Goal: Task Accomplishment & Management: Complete application form

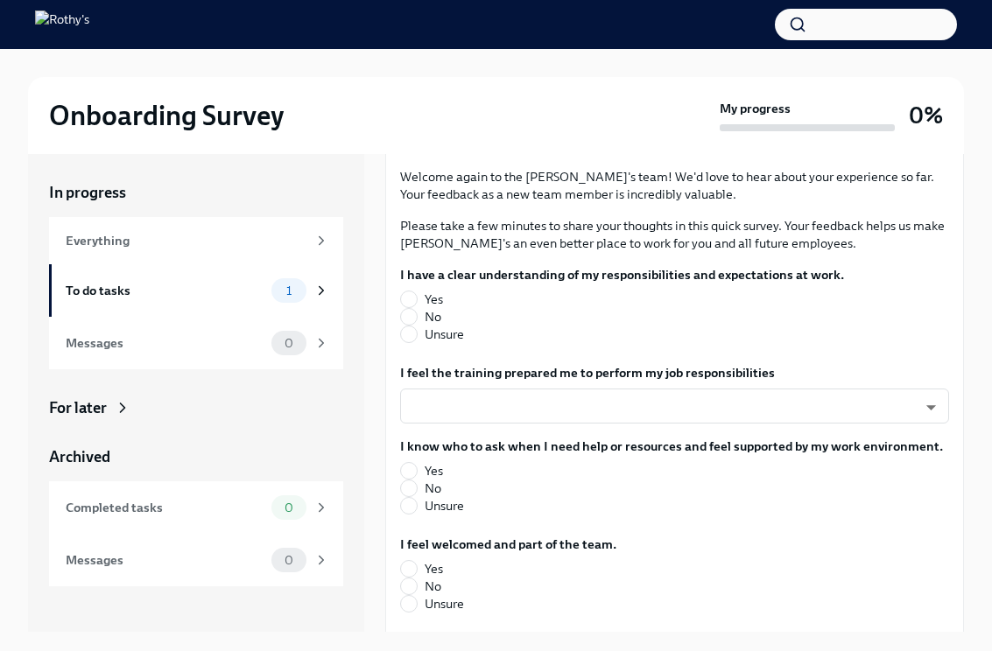
scroll to position [153, 0]
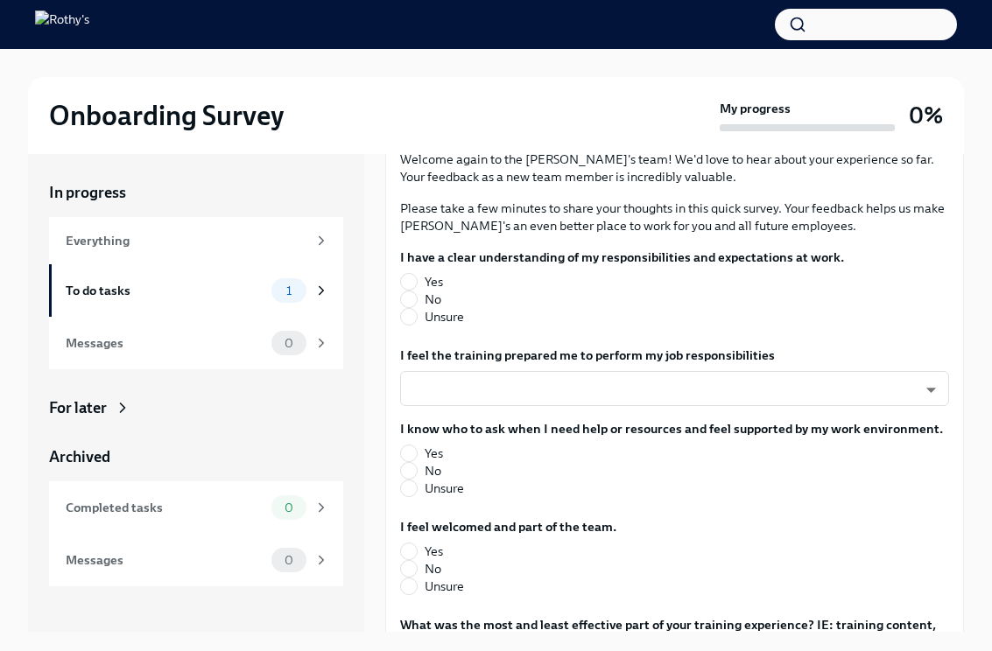
click at [417, 278] on label "Yes" at bounding box center [615, 282] width 430 height 18
click at [417, 278] on input "Yes" at bounding box center [409, 282] width 16 height 16
radio input "true"
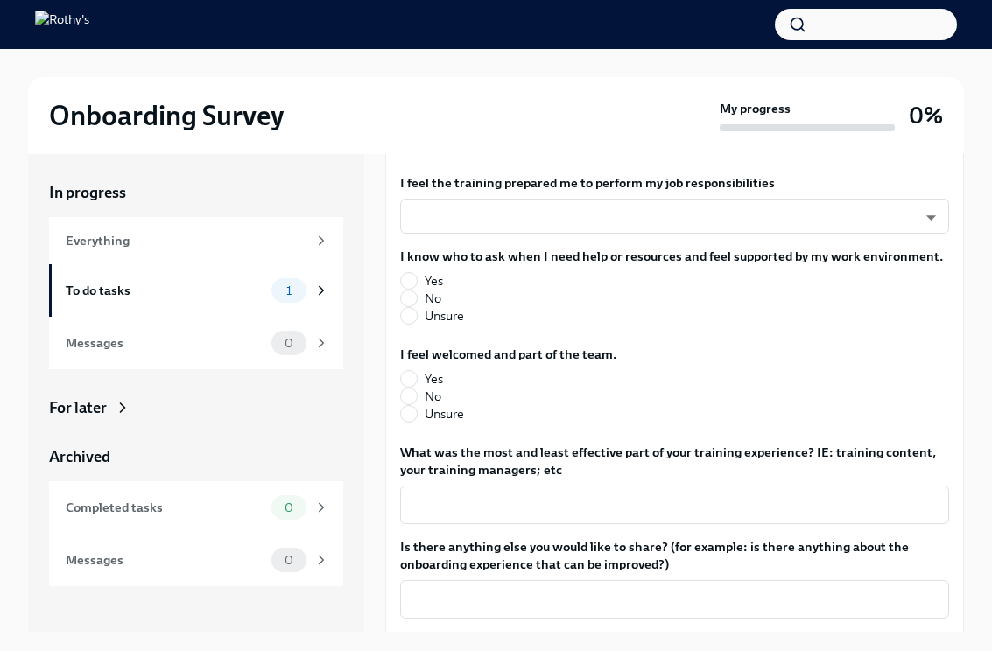
scroll to position [328, 0]
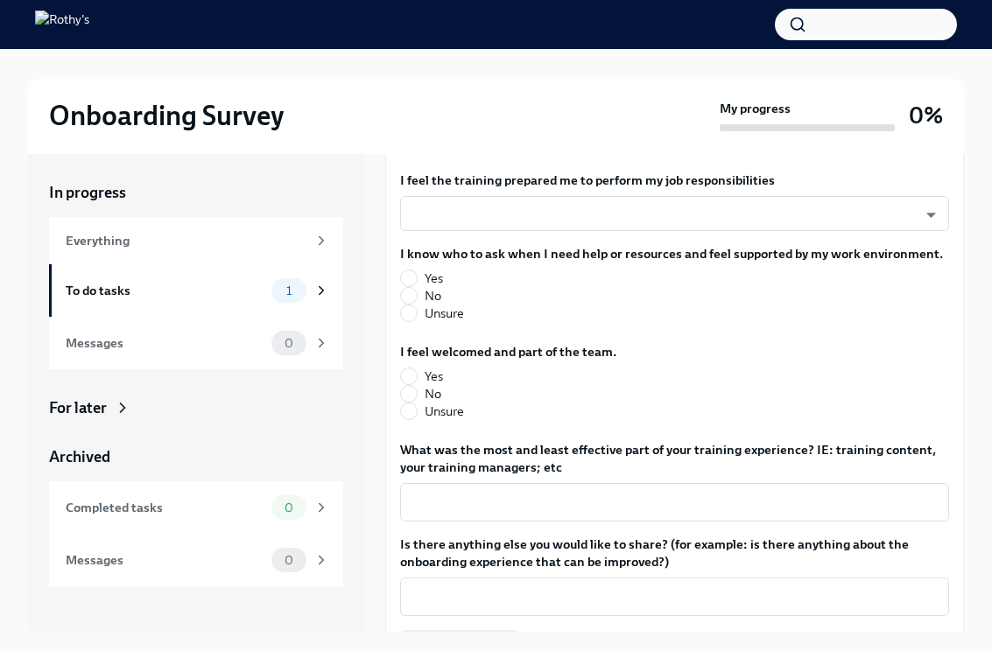
click at [896, 212] on body "Onboarding Survey My progress 0% In progress Everything To do tasks 1 Messages …" at bounding box center [496, 340] width 992 height 681
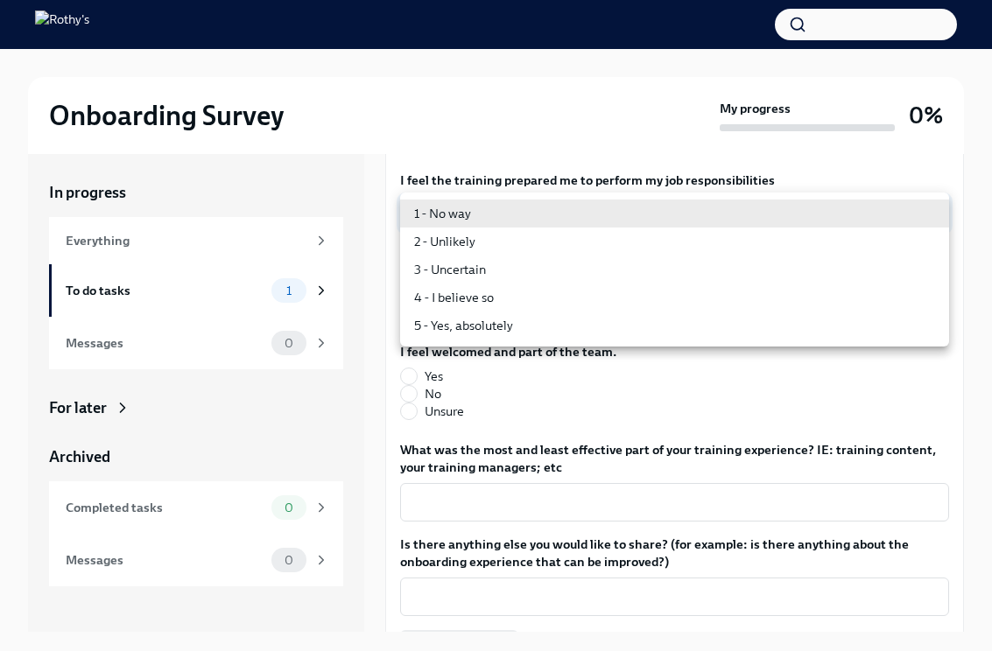
click at [474, 305] on li "4 - I believe so" at bounding box center [674, 298] width 549 height 28
type input "PilqAcJH-o"
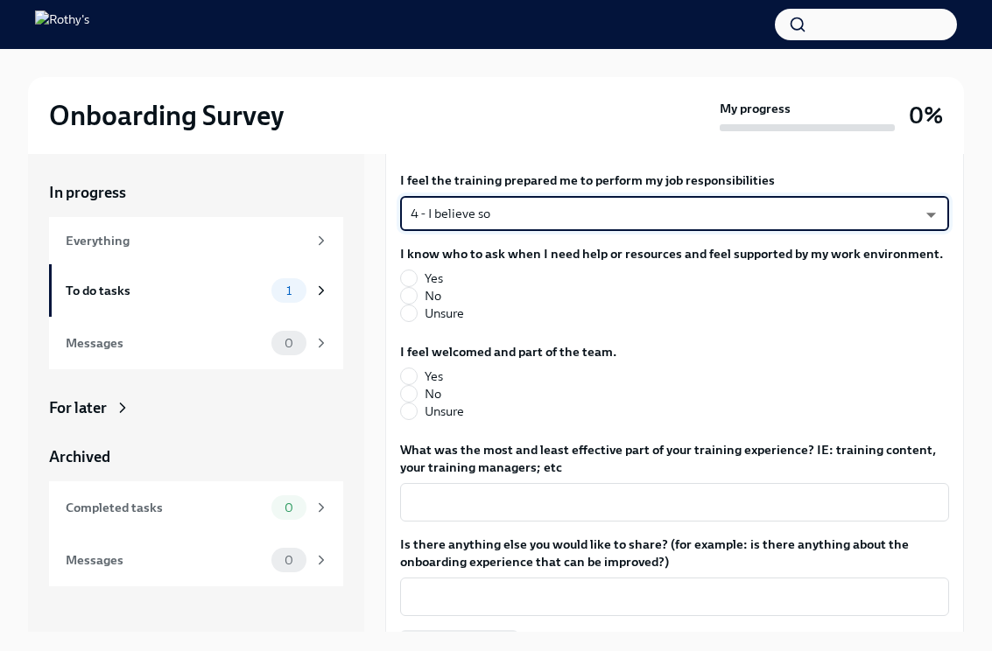
click at [416, 272] on span at bounding box center [409, 279] width 18 height 18
click at [416, 272] on input "Yes" at bounding box center [409, 278] width 16 height 16
radio input "true"
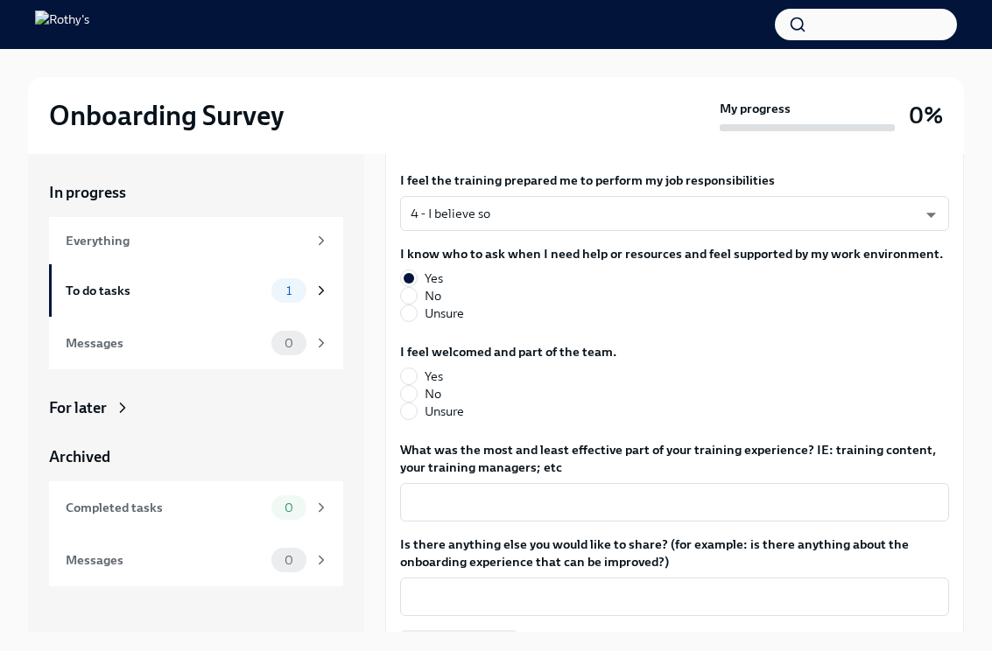
click at [412, 372] on input "Yes" at bounding box center [409, 376] width 16 height 16
radio input "true"
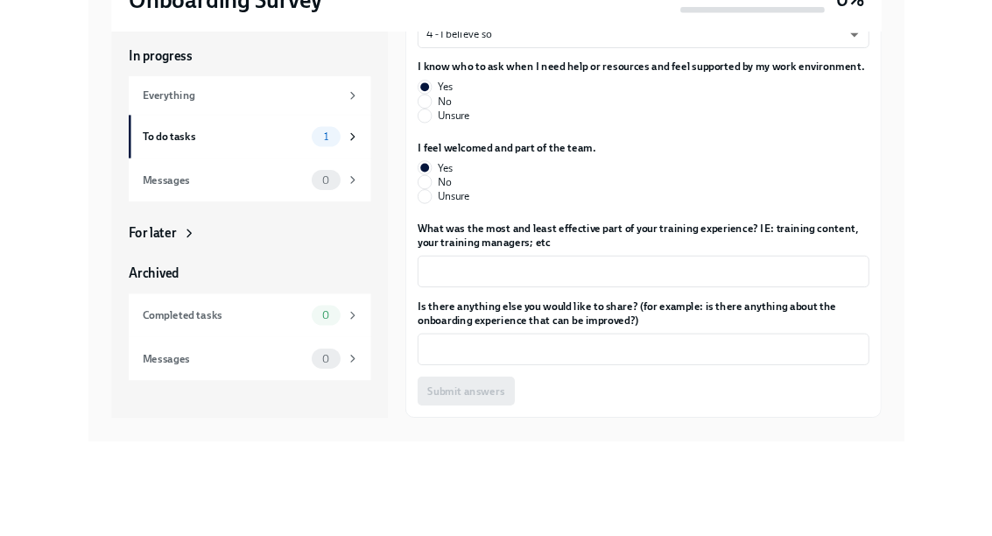
scroll to position [30, 0]
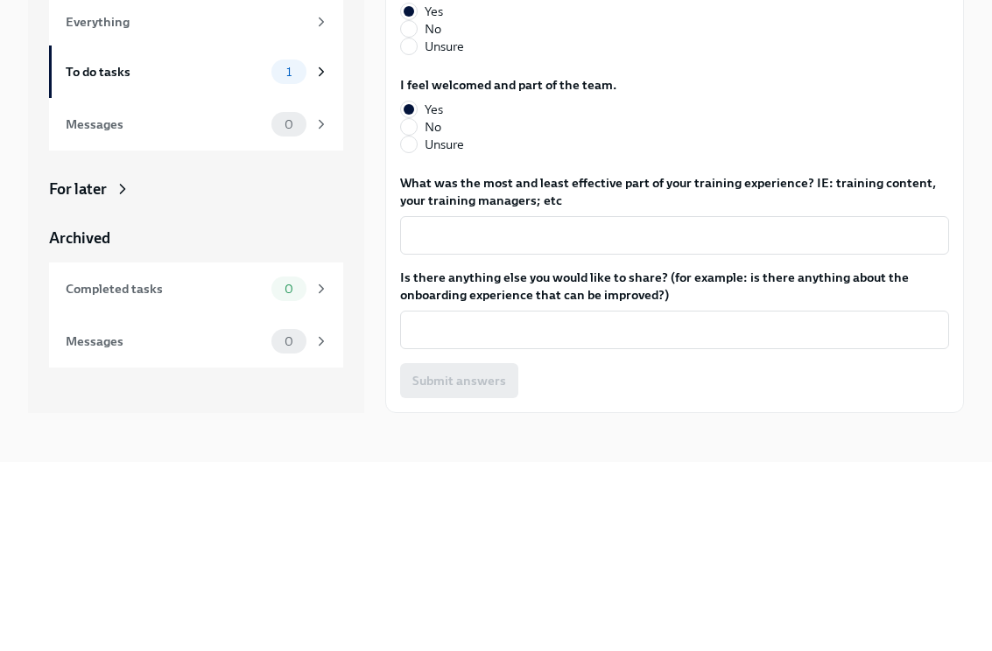
click at [525, 414] on textarea "What was the most and least effective part of your training experience? IE: tra…" at bounding box center [674, 424] width 528 height 21
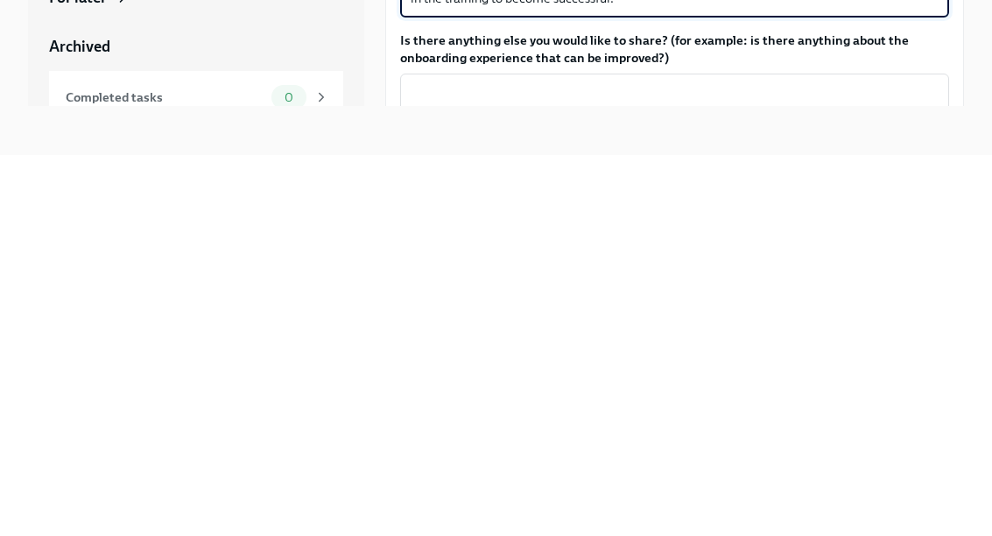
scroll to position [173, 0]
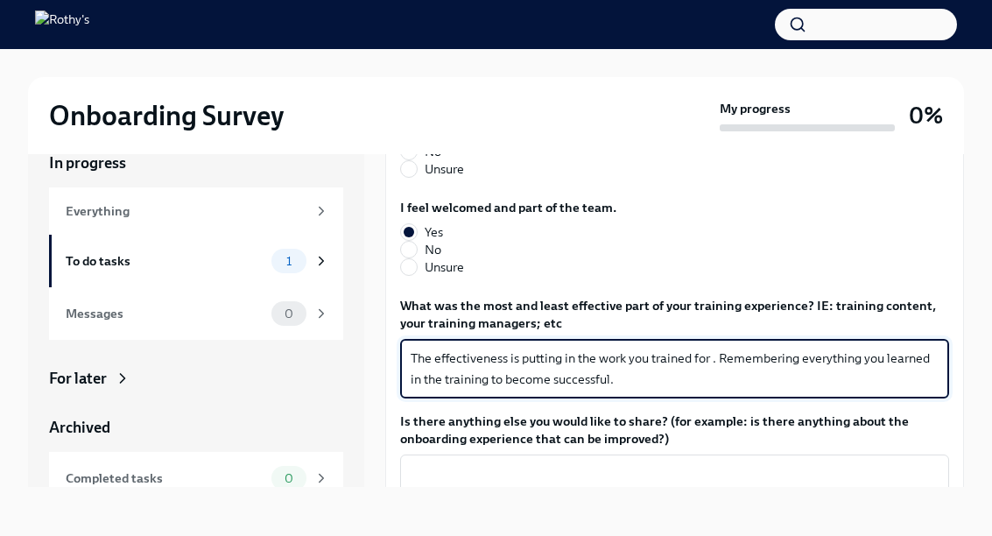
type textarea "The effectiveness is putting in the work you trained for . Remembering everythi…"
click at [461, 516] on span "Submit answers" at bounding box center [459, 525] width 94 height 18
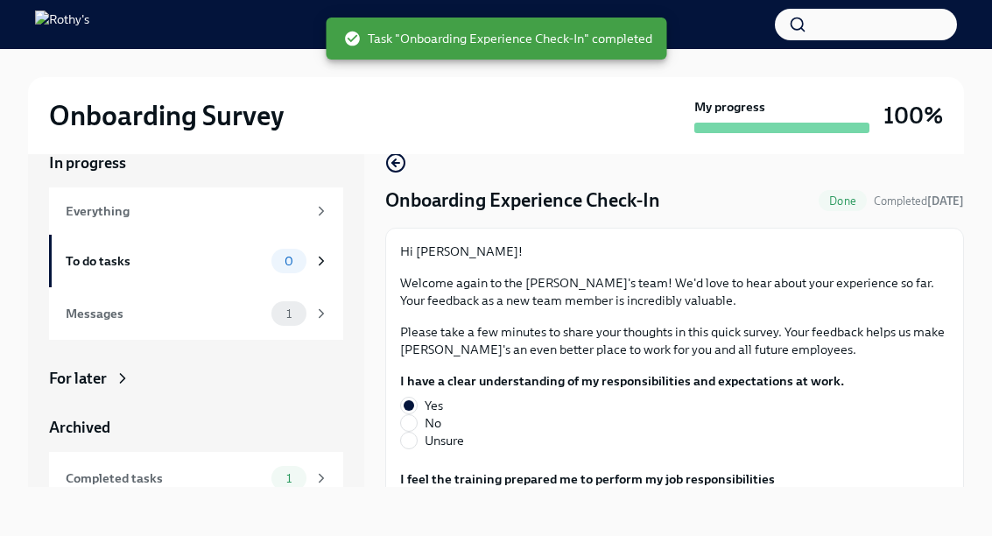
scroll to position [0, 0]
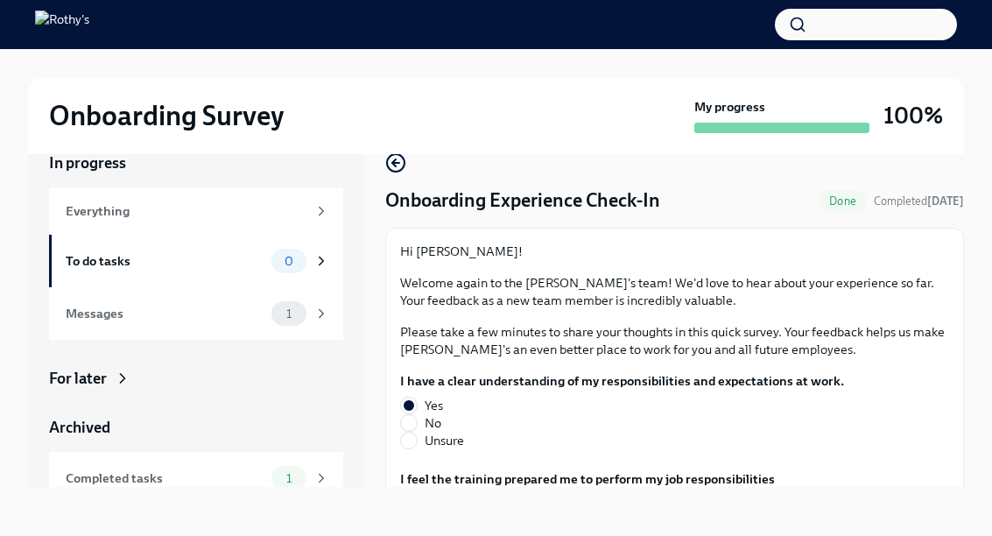
click at [118, 304] on div "Messages" at bounding box center [165, 313] width 199 height 19
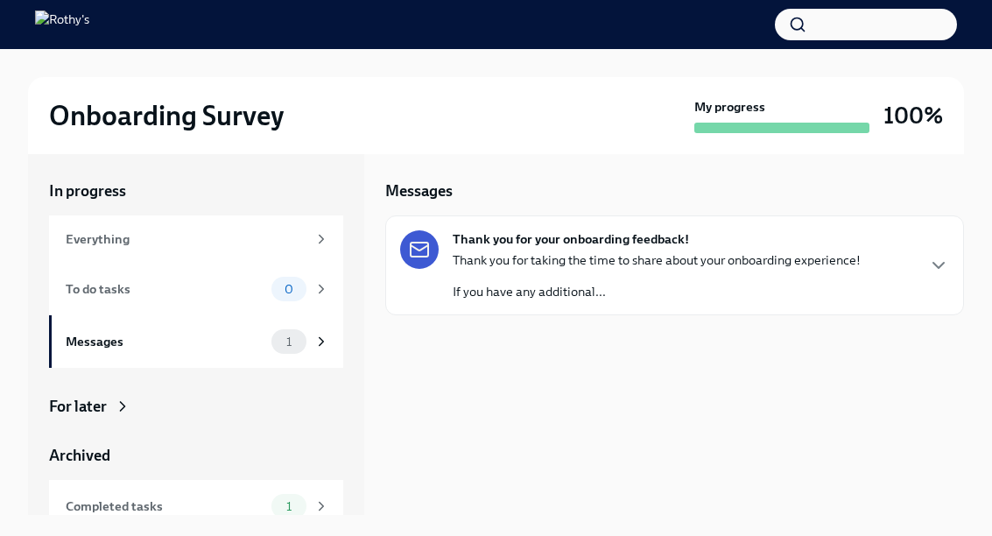
scroll to position [72, 0]
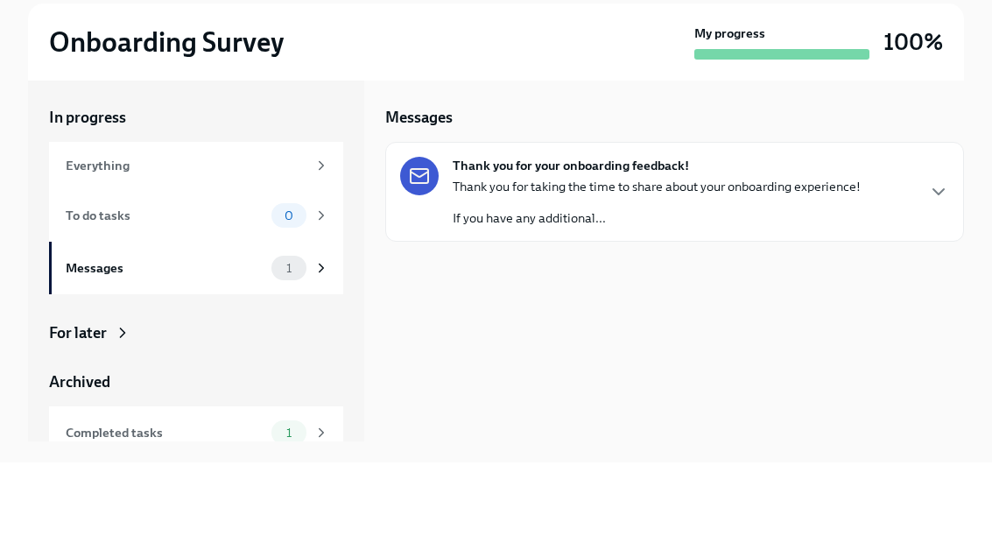
click at [936, 263] on icon "button" at bounding box center [938, 265] width 11 height 5
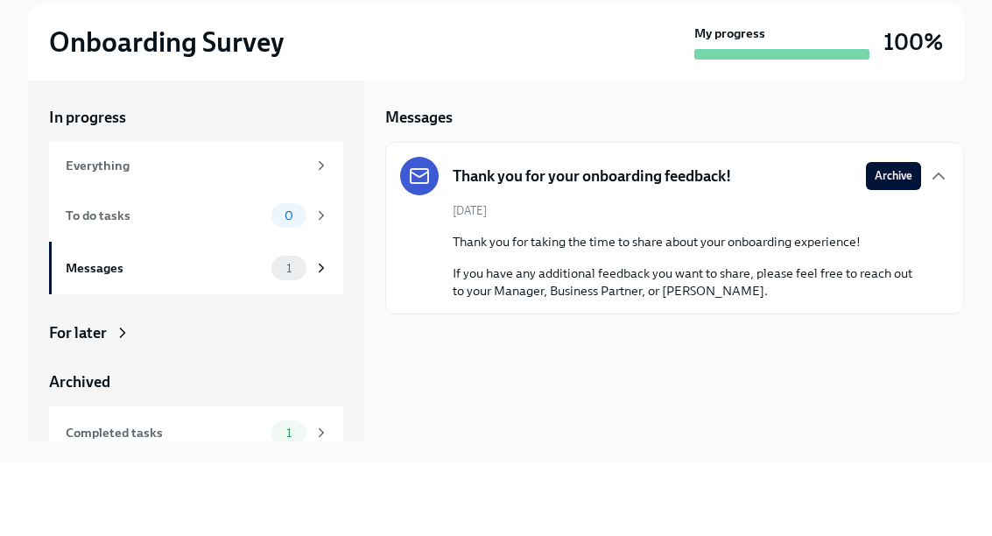
click at [910, 235] on button "Archive" at bounding box center [893, 249] width 55 height 28
